Goal: Information Seeking & Learning: Find specific fact

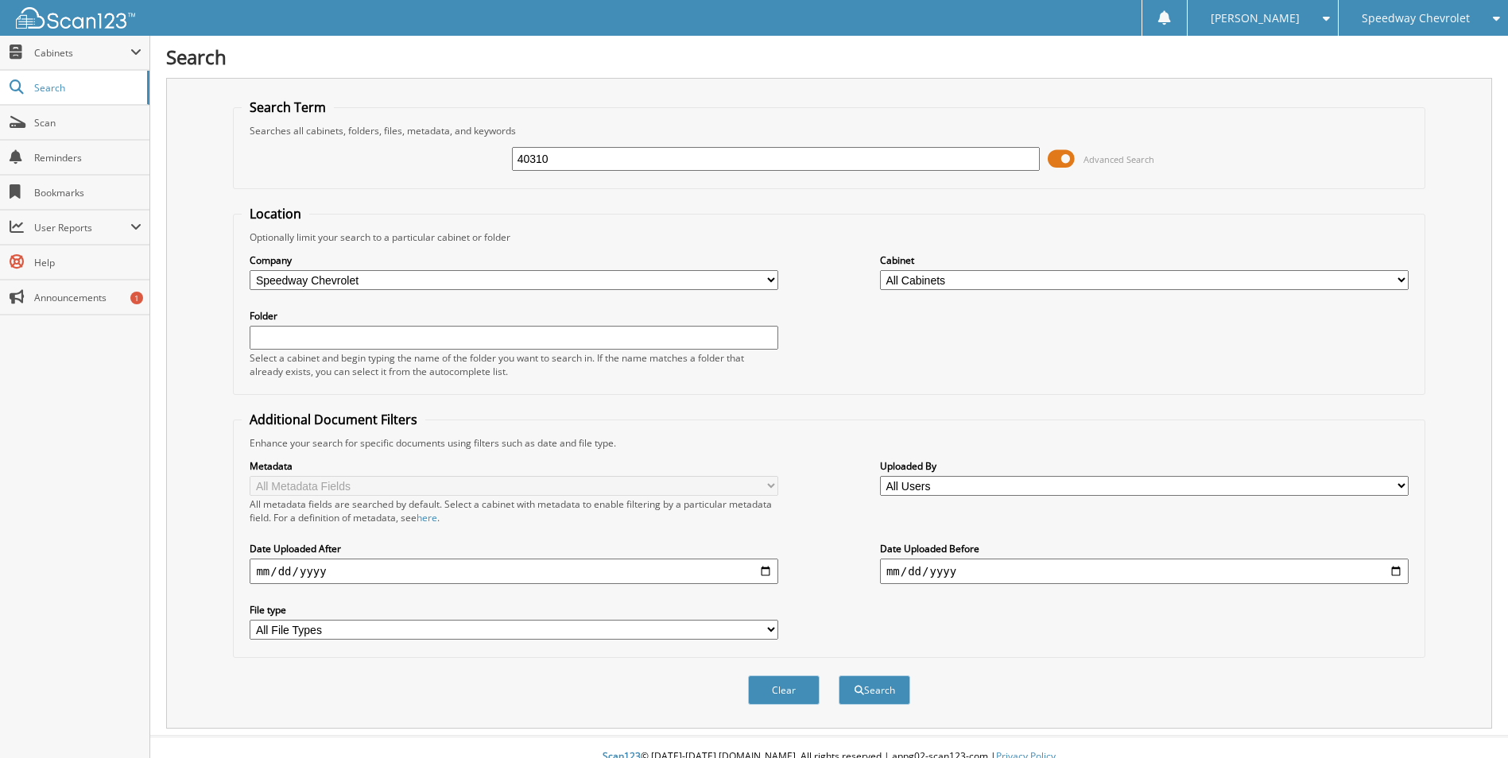
type input "40310"
click at [839, 676] on button "Search" at bounding box center [875, 690] width 72 height 29
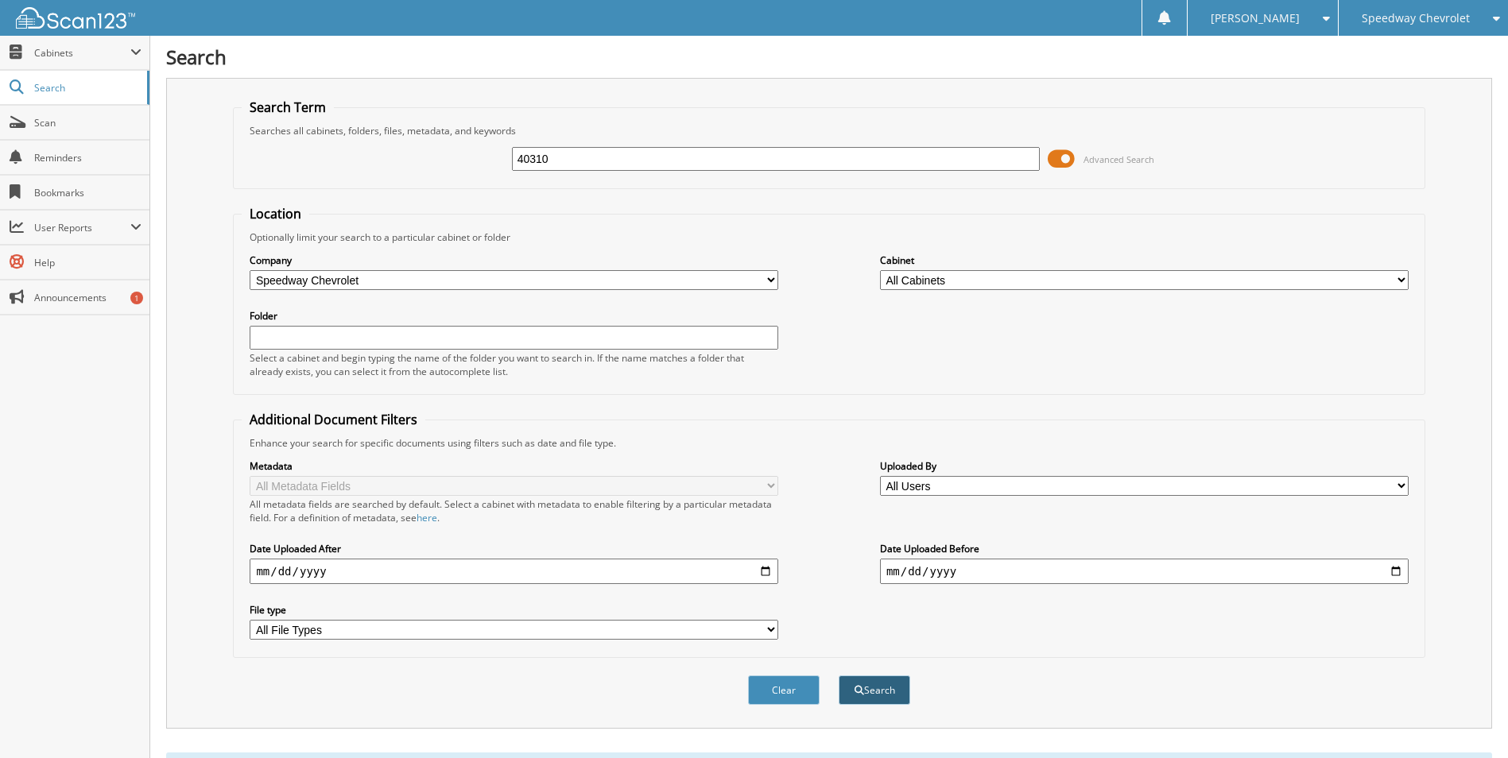
click at [856, 695] on span "submit" at bounding box center [860, 691] width 10 height 10
click at [595, 165] on input "40310" at bounding box center [776, 159] width 529 height 24
type input "69969"
click at [839, 676] on button "Search" at bounding box center [875, 690] width 72 height 29
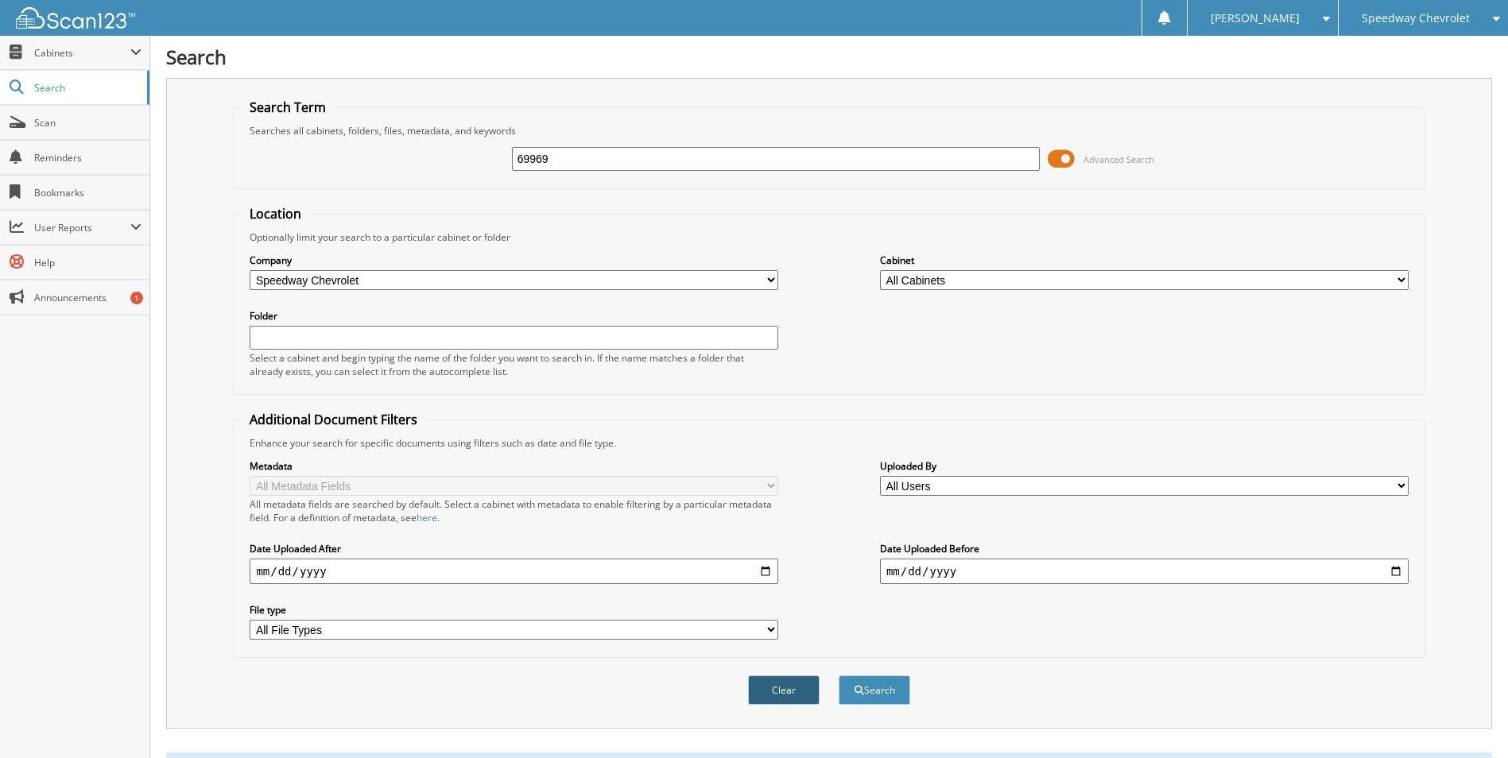
click at [779, 682] on button "Clear" at bounding box center [784, 690] width 72 height 29
select select
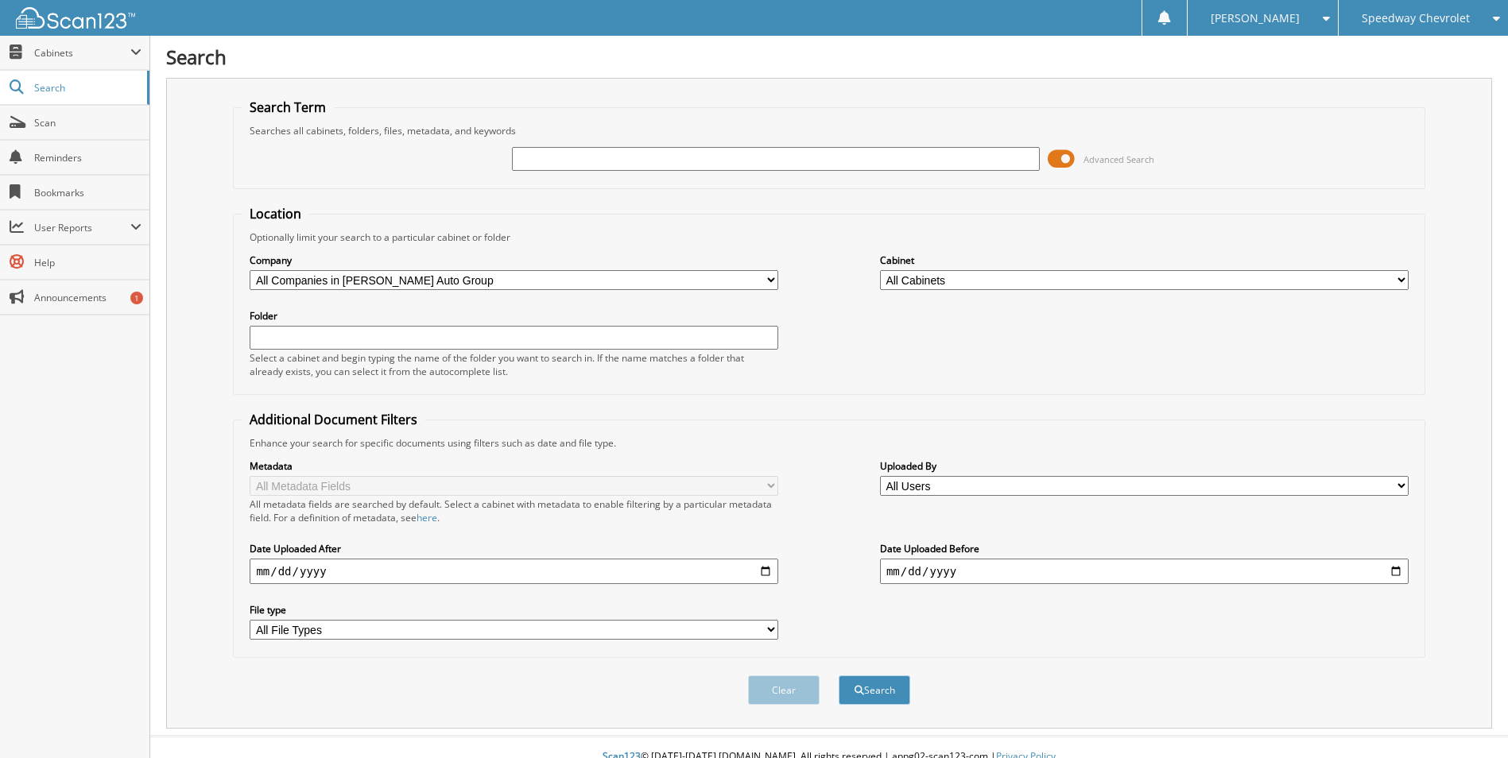
click at [548, 159] on input "text" at bounding box center [776, 159] width 529 height 24
type input "garness"
click at [839, 676] on button "Search" at bounding box center [875, 690] width 72 height 29
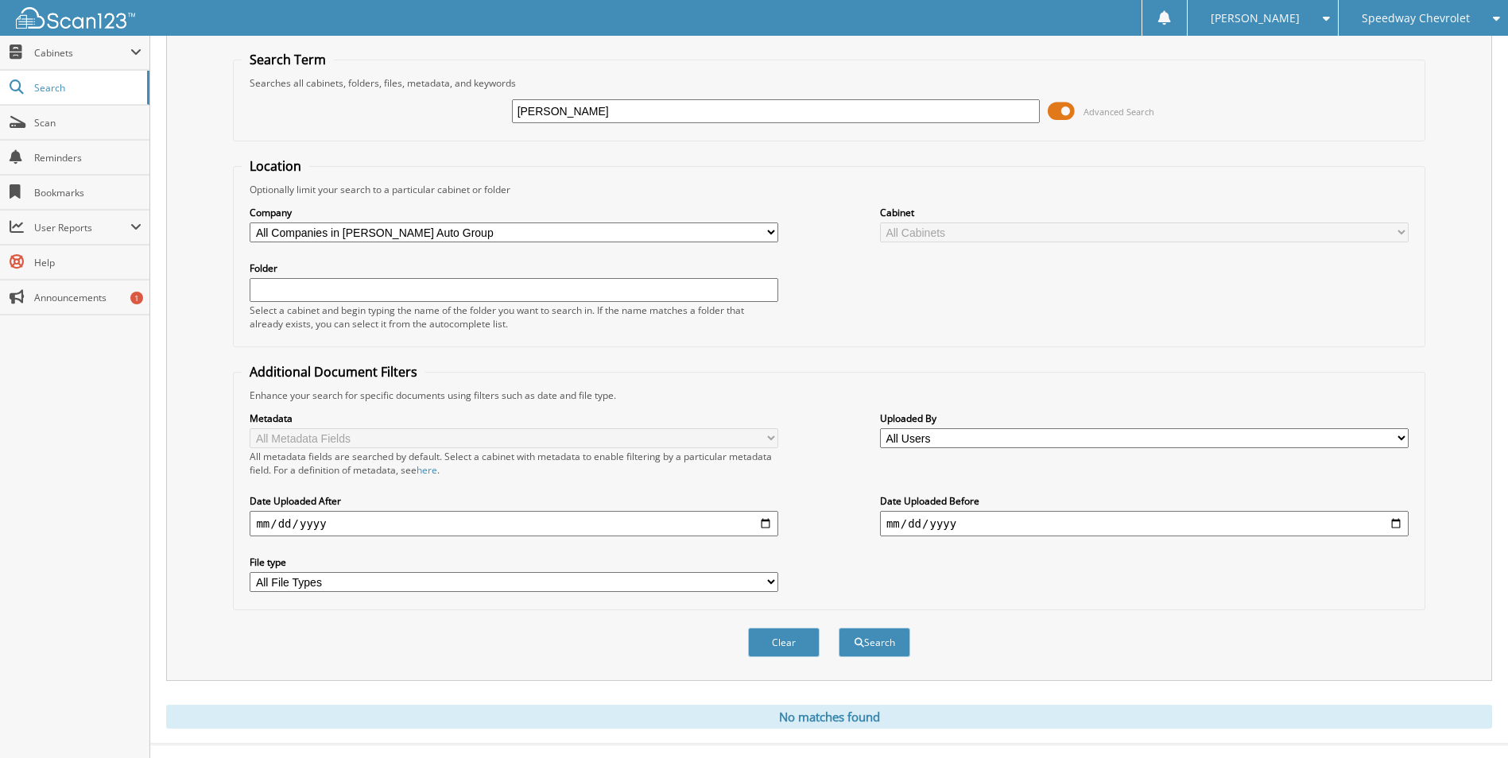
scroll to position [75, 0]
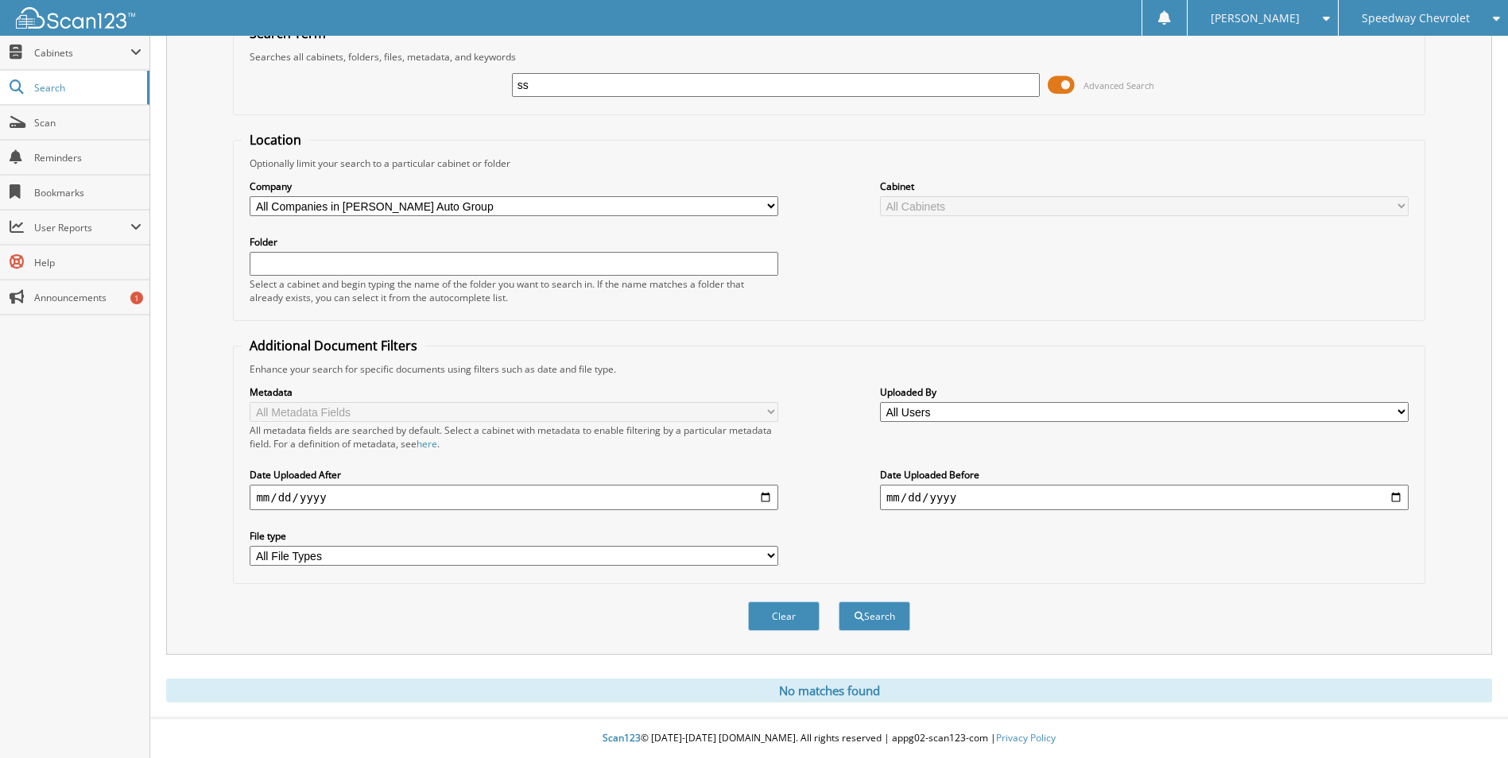
type input "s"
type input "[PERSON_NAME]"
click at [839, 602] on button "Search" at bounding box center [875, 616] width 72 height 29
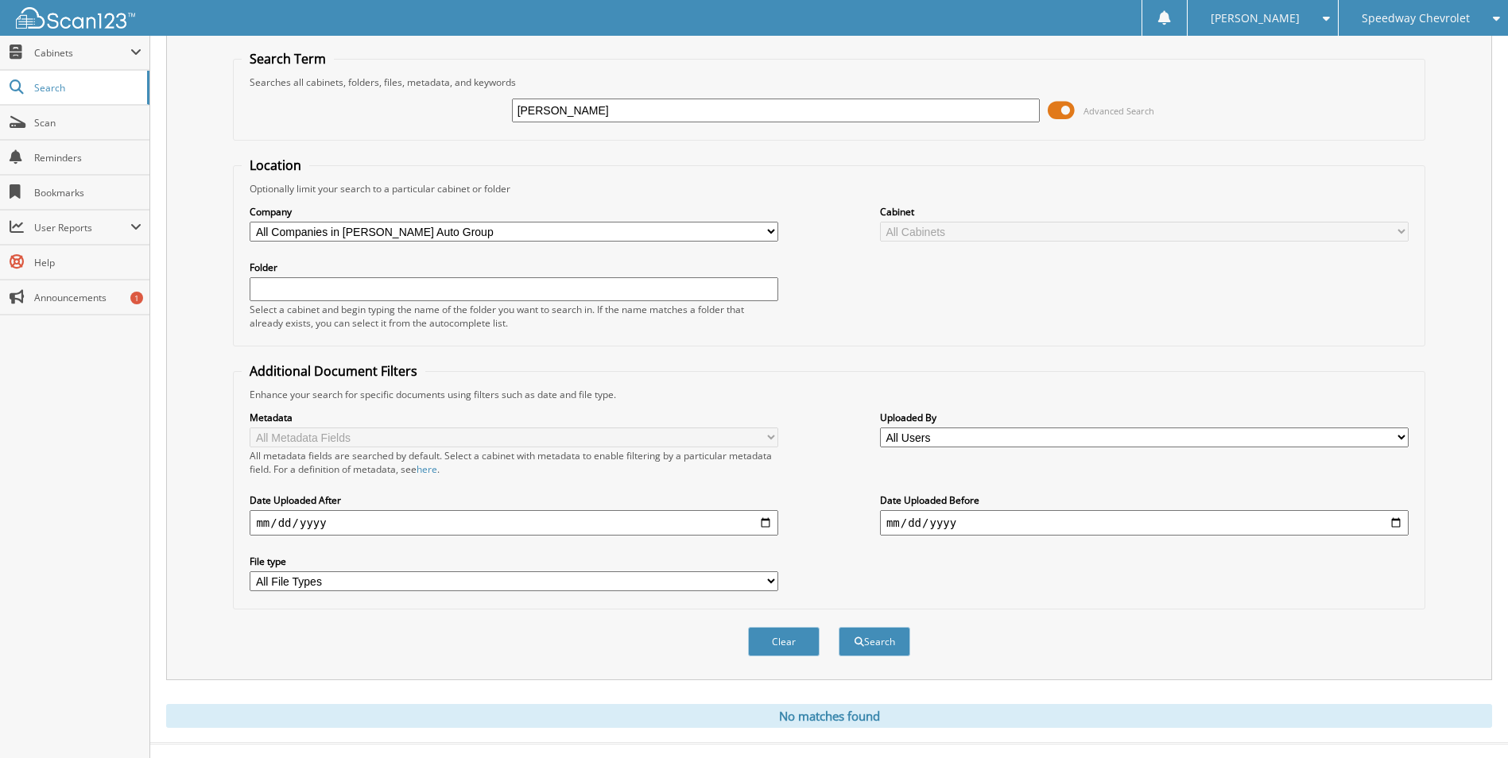
scroll to position [75, 0]
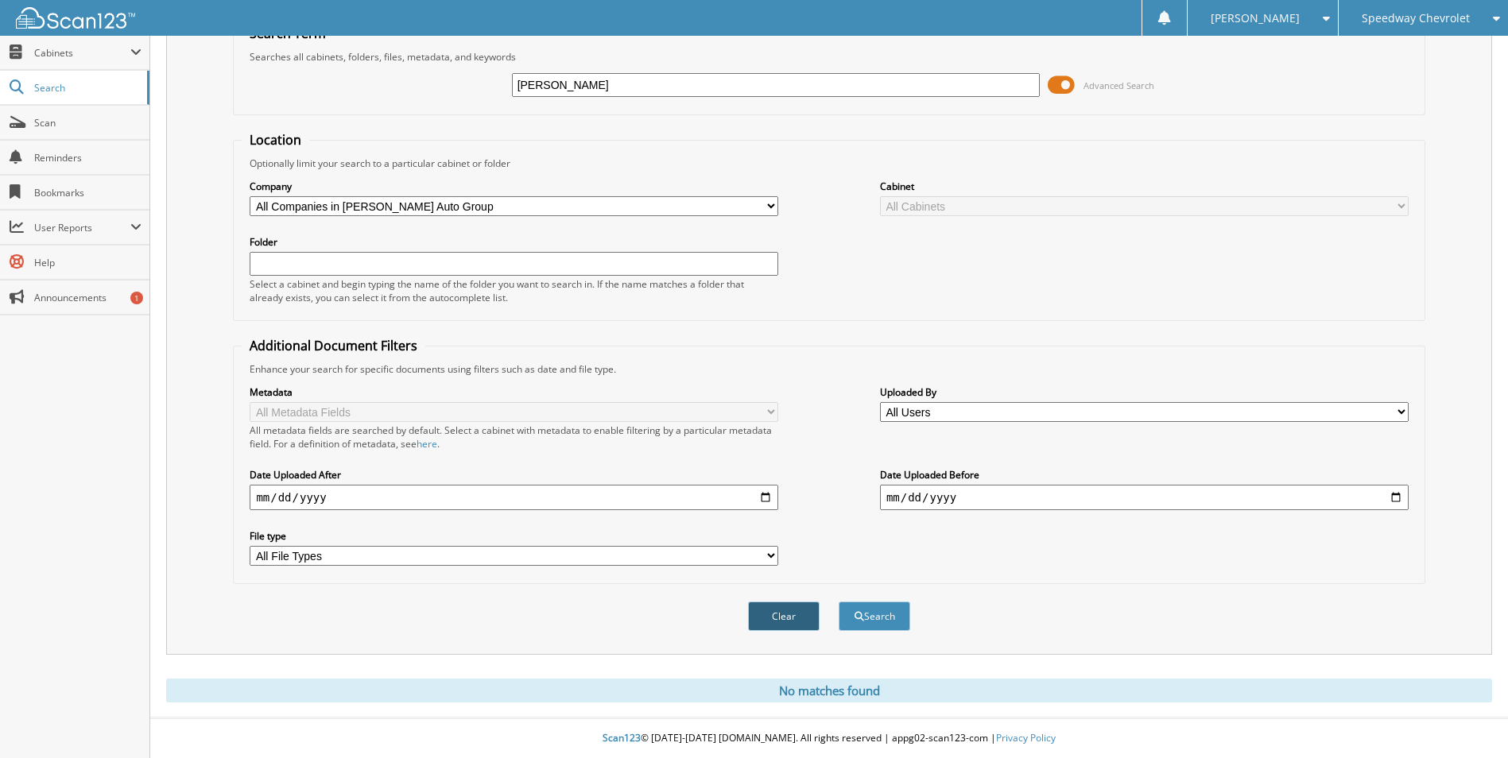
drag, startPoint x: 804, startPoint y: 621, endPoint x: 876, endPoint y: 623, distance: 72.4
click at [805, 621] on button "Clear" at bounding box center [784, 616] width 72 height 29
